Goal: Consume media (video, audio)

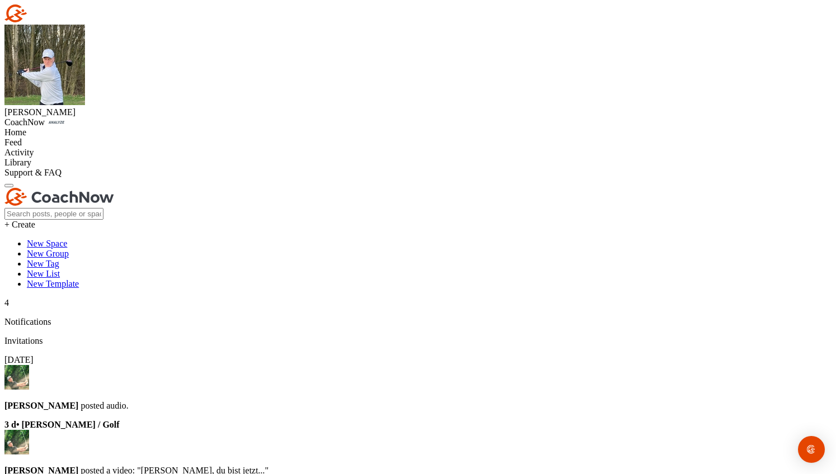
scroll to position [4334, 0]
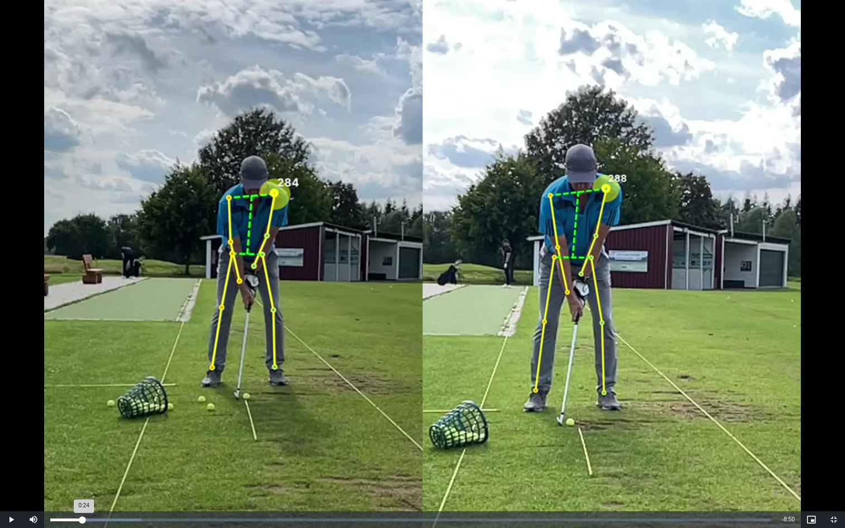
drag, startPoint x: 77, startPoint y: 518, endPoint x: 91, endPoint y: 518, distance: 14.0
click at [83, 473] on div "0:24" at bounding box center [66, 520] width 32 height 3
drag, startPoint x: 214, startPoint y: 519, endPoint x: 230, endPoint y: 518, distance: 16.2
click at [224, 473] on div "2:13" at bounding box center [137, 520] width 174 height 3
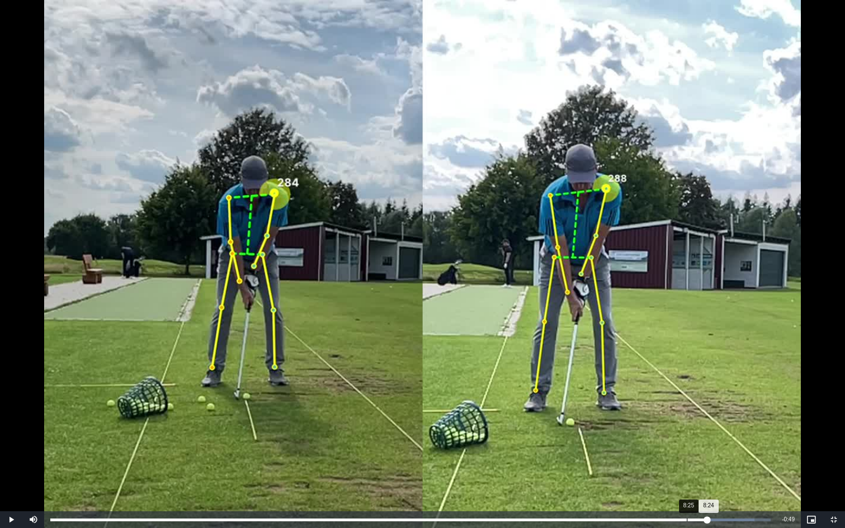
drag, startPoint x: 654, startPoint y: 516, endPoint x: 696, endPoint y: 516, distance: 41.9
click at [696, 473] on div "8:24" at bounding box center [378, 520] width 657 height 3
drag, startPoint x: 696, startPoint y: 516, endPoint x: 729, endPoint y: 516, distance: 33.5
click at [729, 473] on div "8:51" at bounding box center [395, 520] width 691 height 3
click at [729, 473] on div "8:52" at bounding box center [396, 520] width 692 height 3
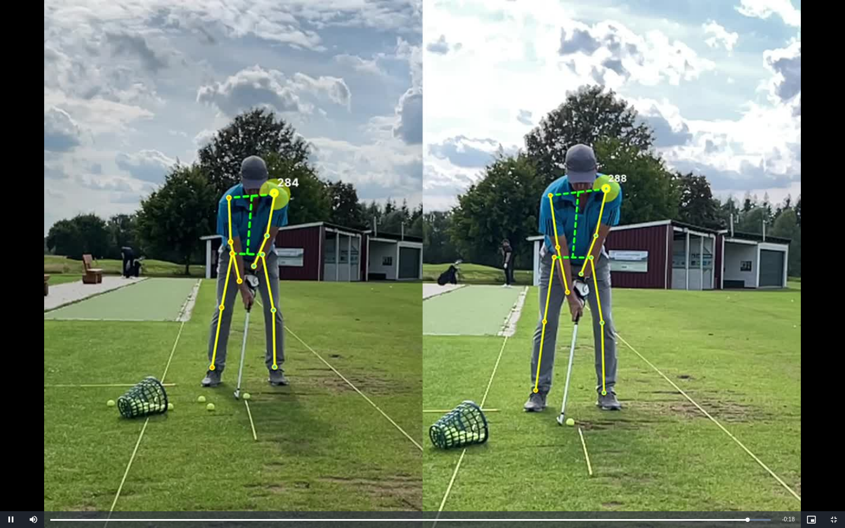
click at [831, 473] on span "Video Player" at bounding box center [834, 520] width 22 height 0
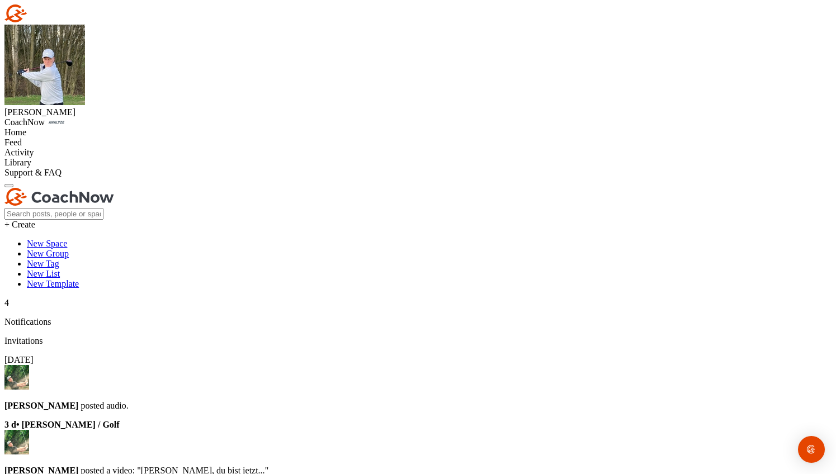
scroll to position [1951, 0]
drag, startPoint x: 281, startPoint y: 366, endPoint x: 302, endPoint y: 367, distance: 20.7
